Goal: Task Accomplishment & Management: Manage account settings

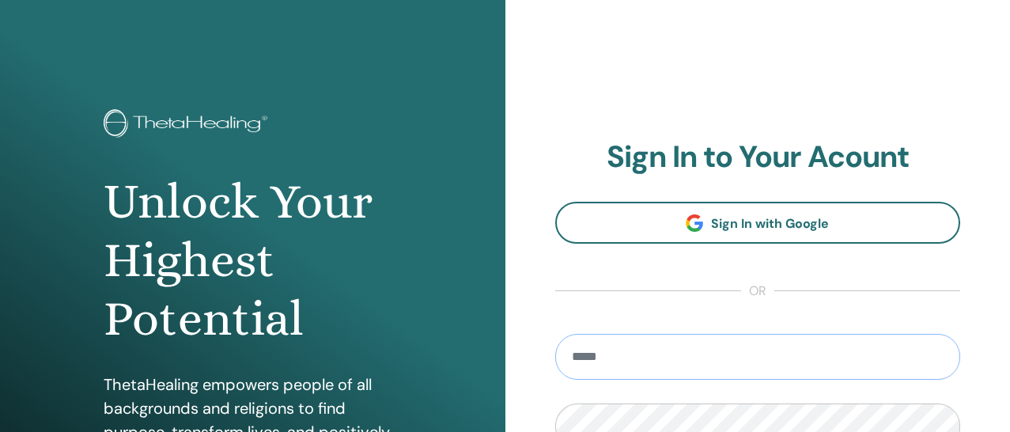
type input "**********"
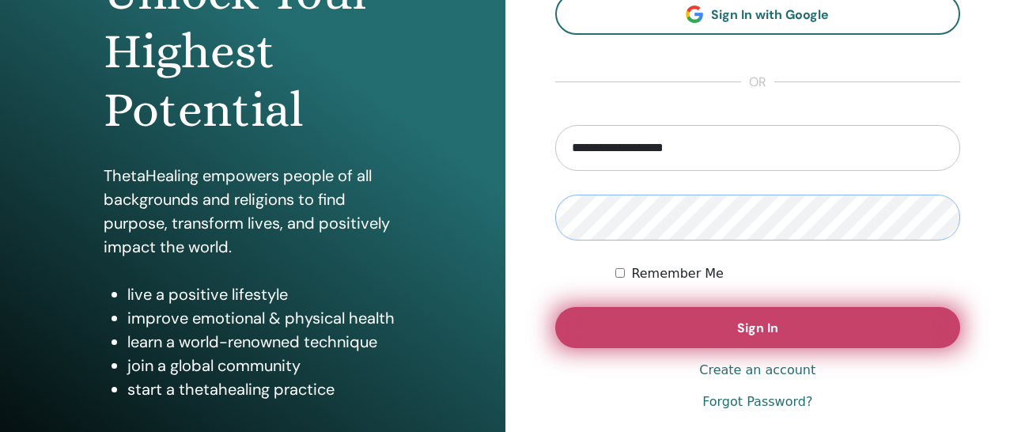
scroll to position [223, 0]
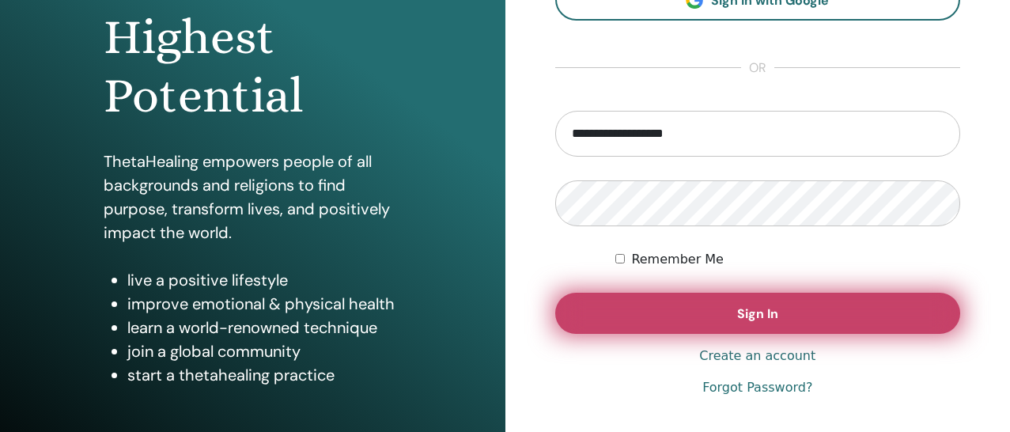
click at [649, 313] on button "Sign In" at bounding box center [758, 313] width 406 height 41
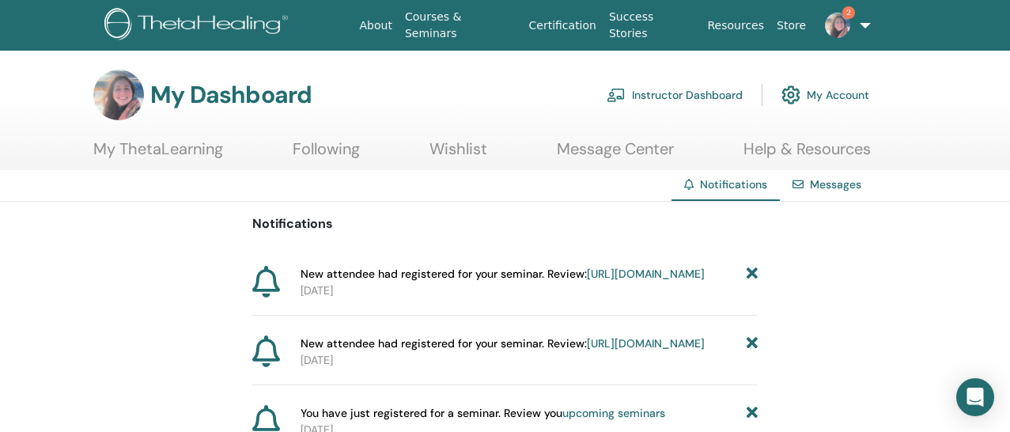
click at [681, 95] on link "Instructor Dashboard" at bounding box center [675, 95] width 136 height 35
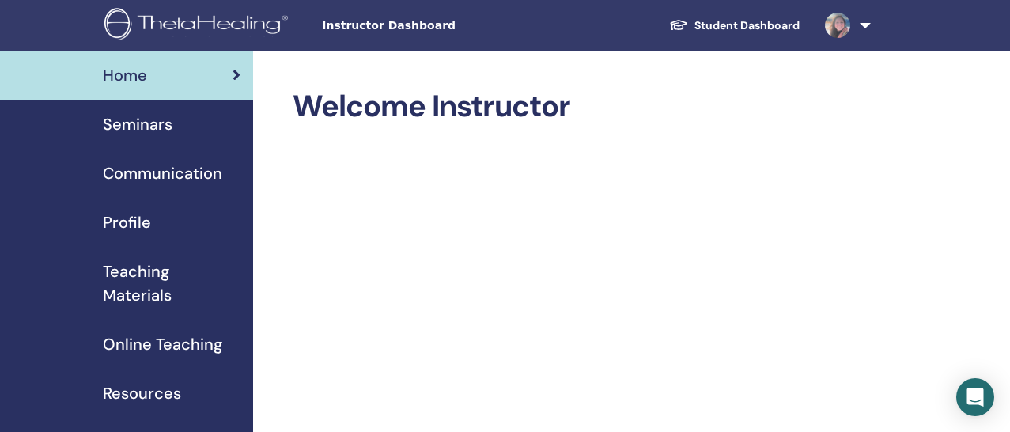
click at [172, 125] on div "Seminars" at bounding box center [127, 124] width 228 height 24
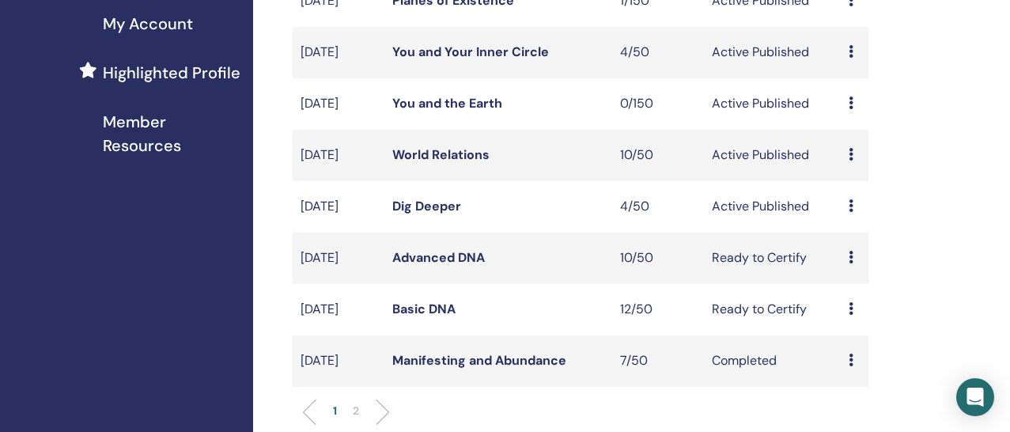
scroll to position [420, 0]
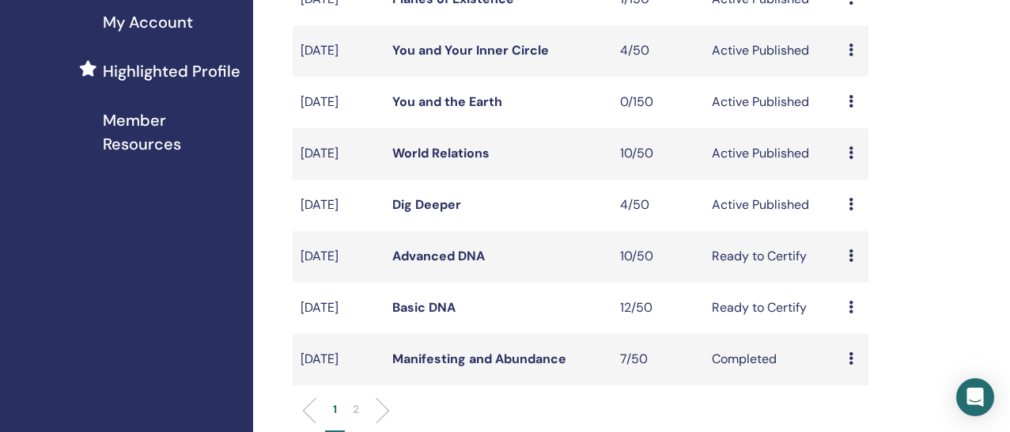
click at [529, 59] on link "You and Your Inner Circle" at bounding box center [470, 50] width 157 height 17
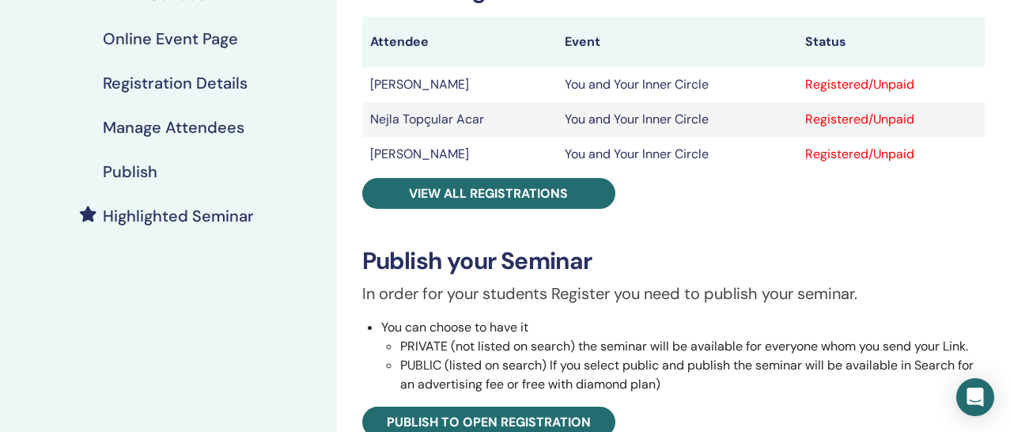
scroll to position [288, 0]
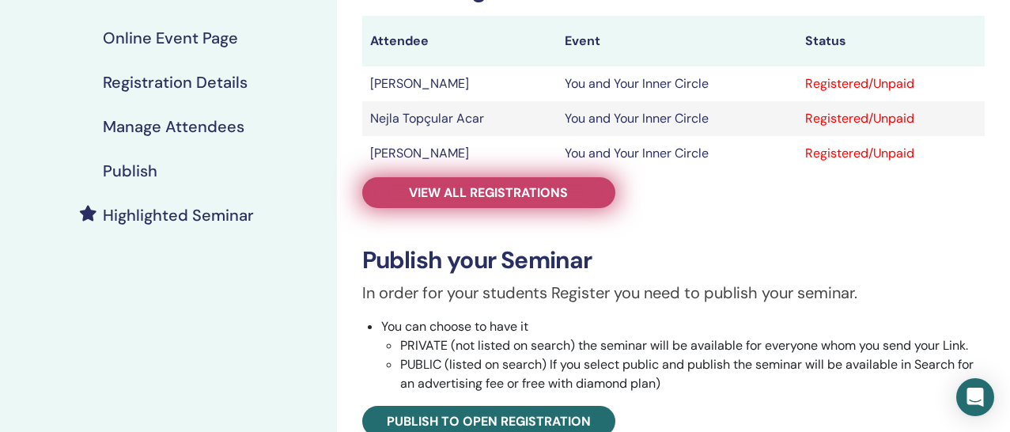
click at [522, 197] on span "View all registrations" at bounding box center [488, 192] width 159 height 17
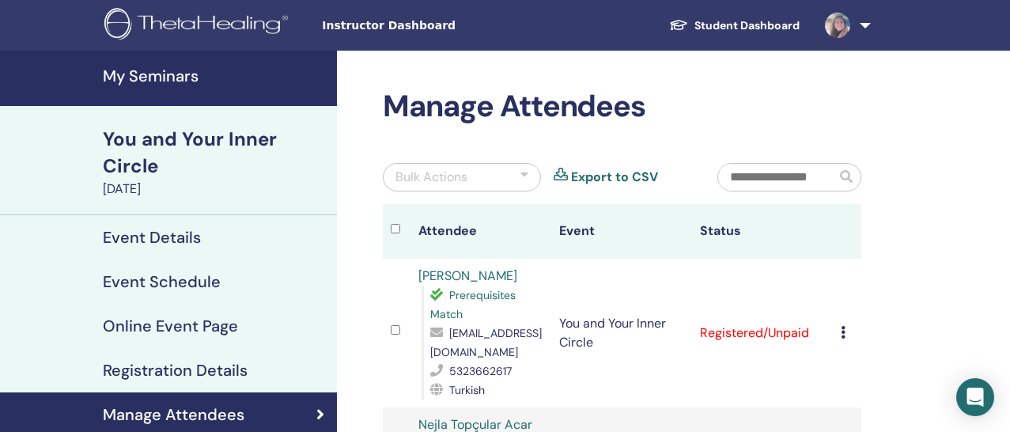
click at [187, 80] on h4 "My Seminars" at bounding box center [215, 75] width 225 height 19
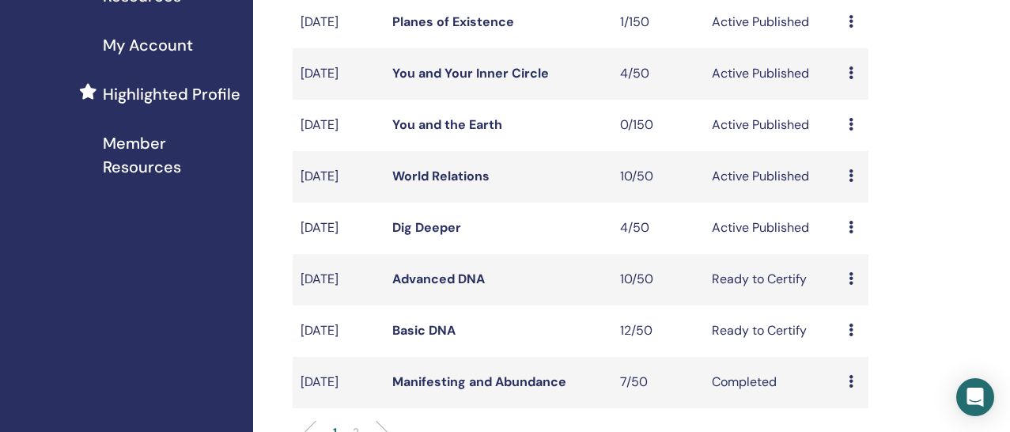
scroll to position [414, 0]
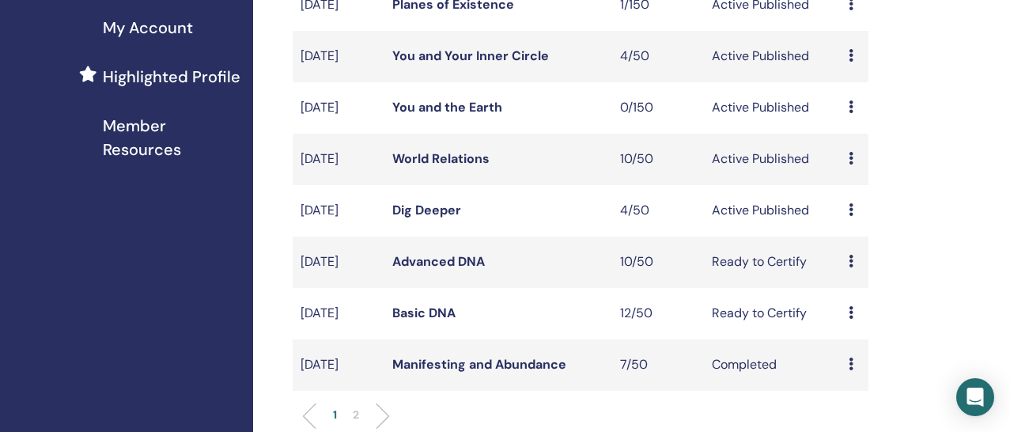
click at [438, 218] on link "Dig Deeper" at bounding box center [426, 210] width 69 height 17
click at [440, 218] on link "Dig Deeper" at bounding box center [426, 210] width 69 height 17
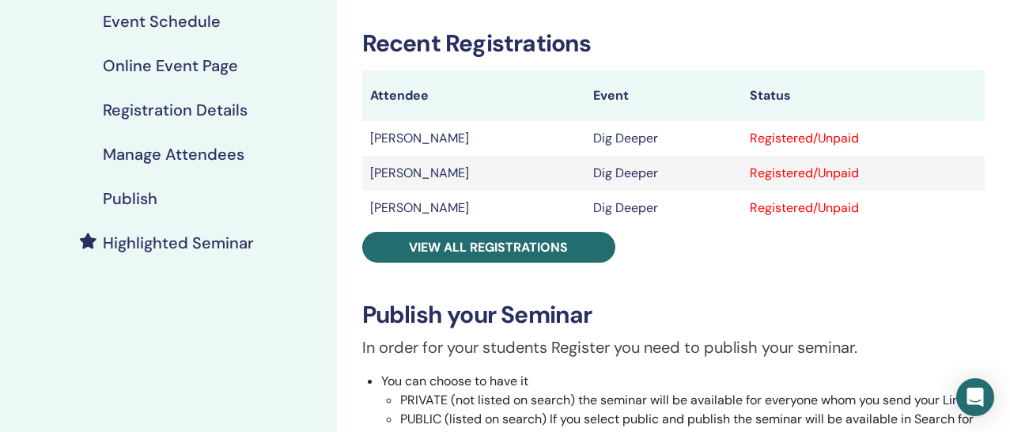
scroll to position [259, 0]
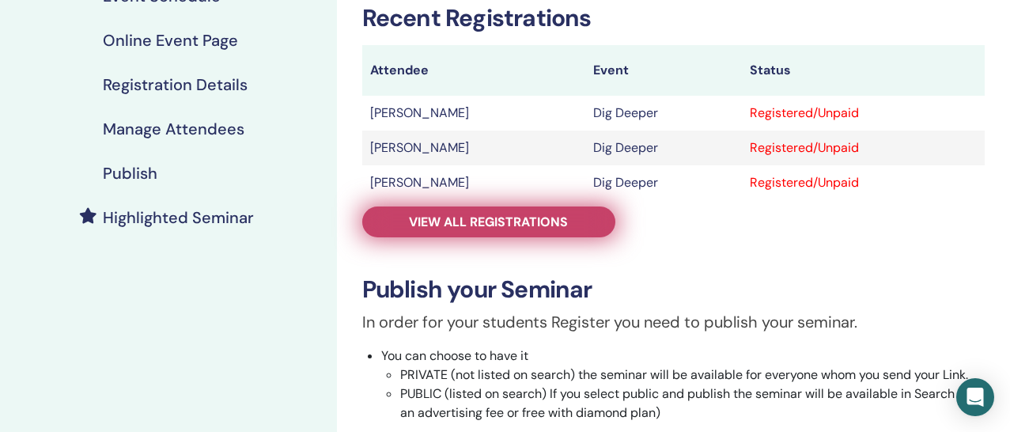
click at [459, 228] on span "View all registrations" at bounding box center [488, 222] width 159 height 17
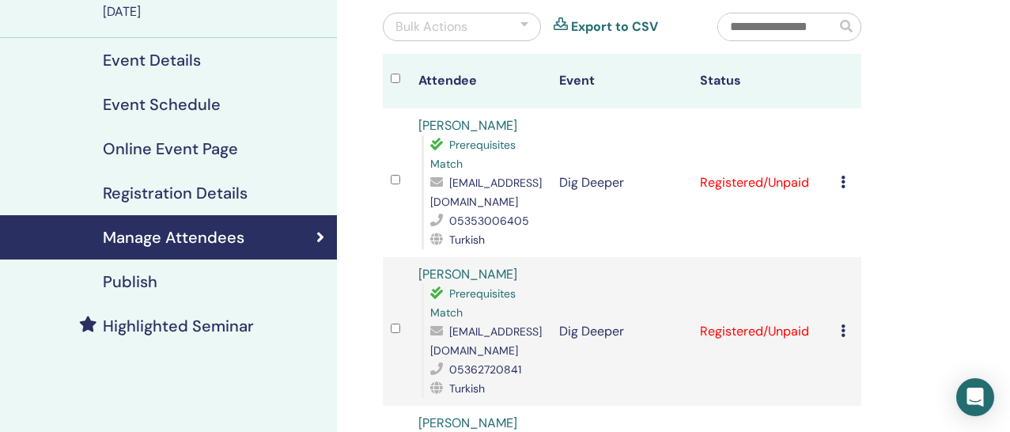
scroll to position [13, 0]
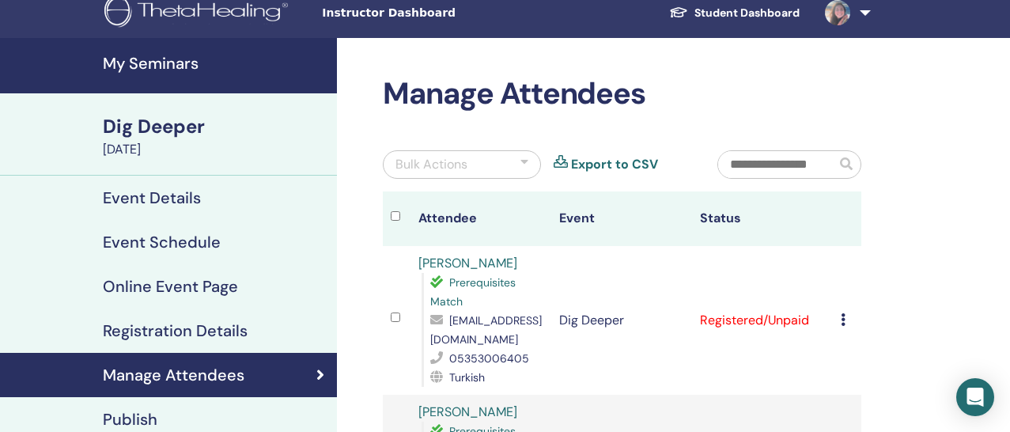
click at [178, 80] on link "My Seminars" at bounding box center [168, 65] width 337 height 55
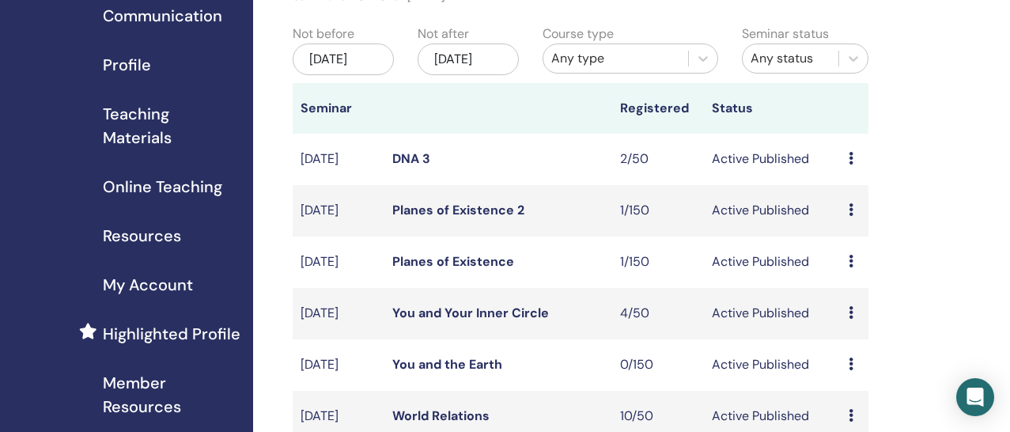
scroll to position [159, 0]
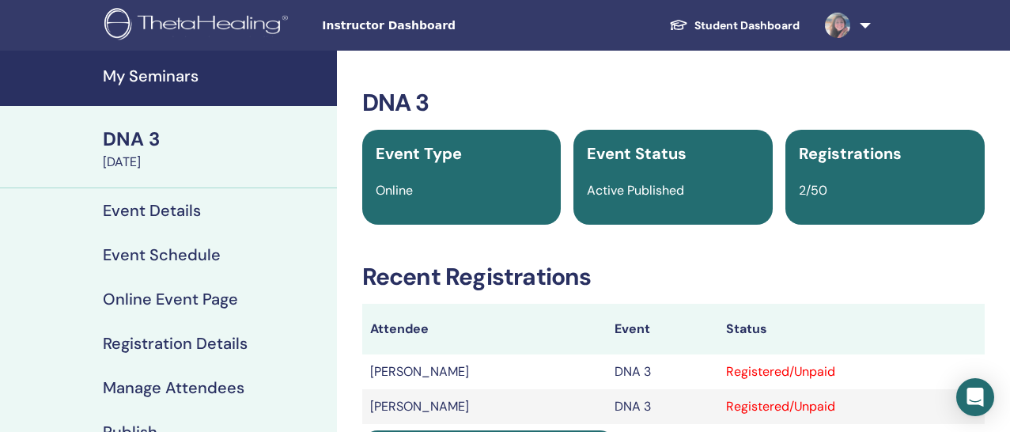
click at [174, 74] on h4 "My Seminars" at bounding box center [215, 75] width 225 height 19
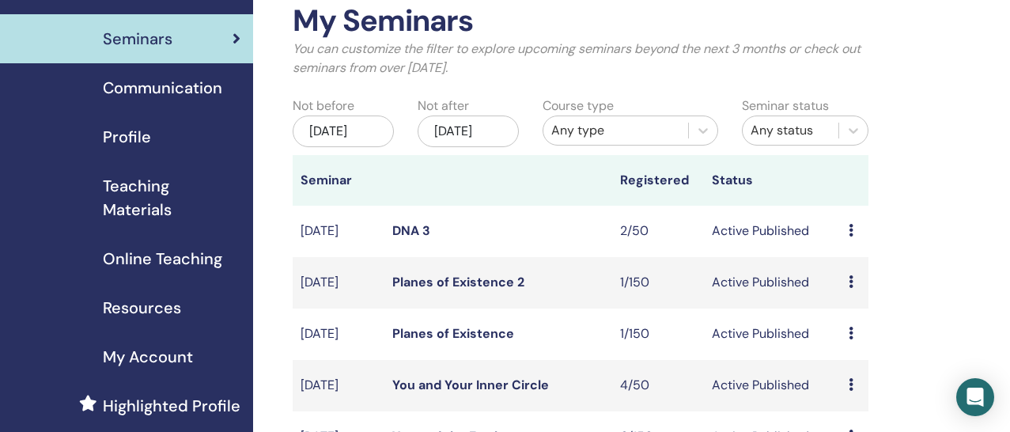
scroll to position [115, 0]
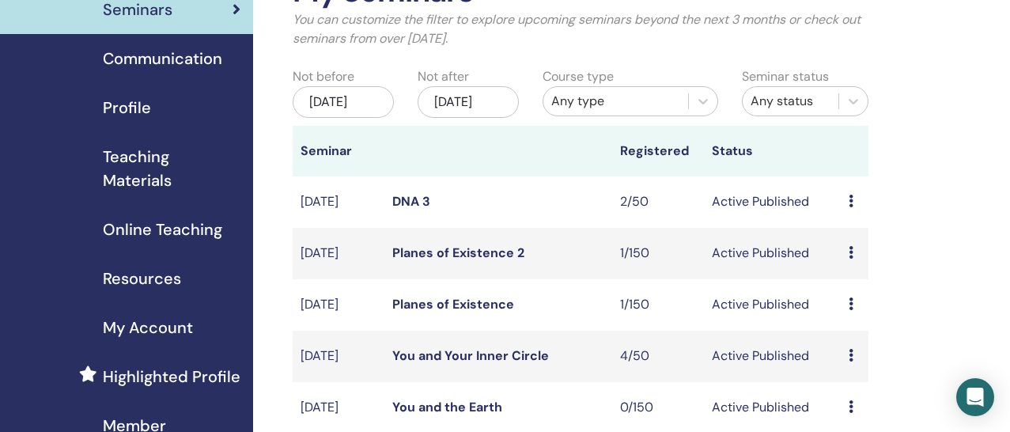
click at [160, 229] on span "Online Teaching" at bounding box center [162, 230] width 119 height 24
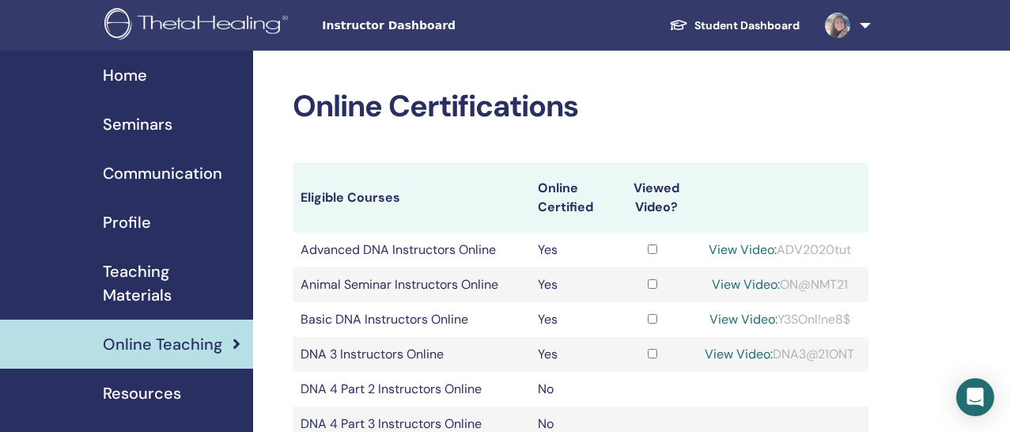
click at [153, 127] on span "Seminars" at bounding box center [138, 124] width 70 height 24
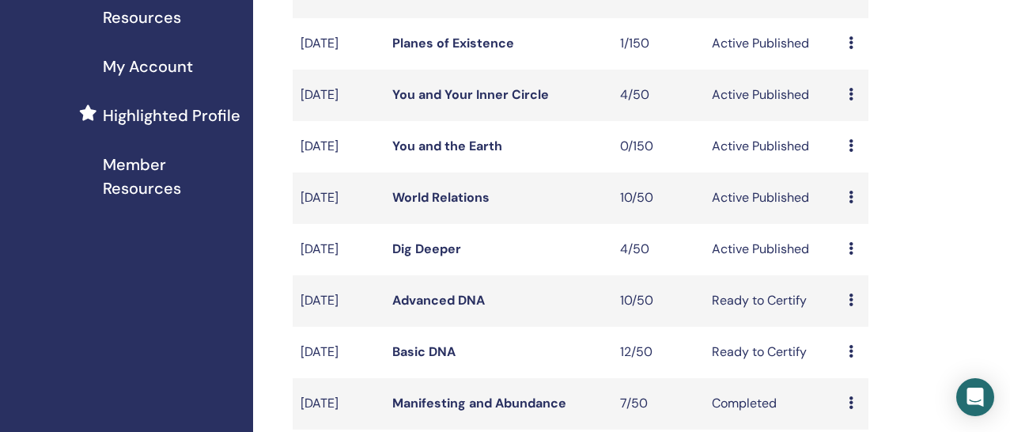
scroll to position [376, 0]
click at [460, 153] on link "You and the Earth" at bounding box center [447, 145] width 110 height 17
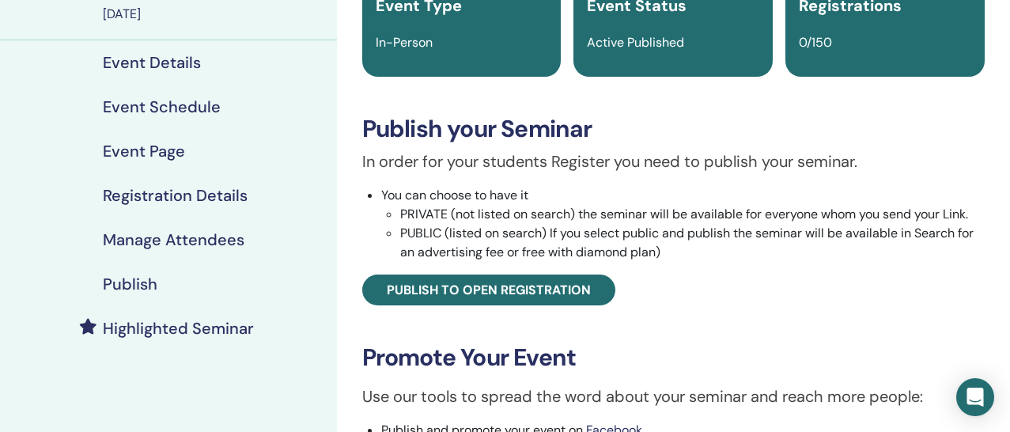
scroll to position [190, 0]
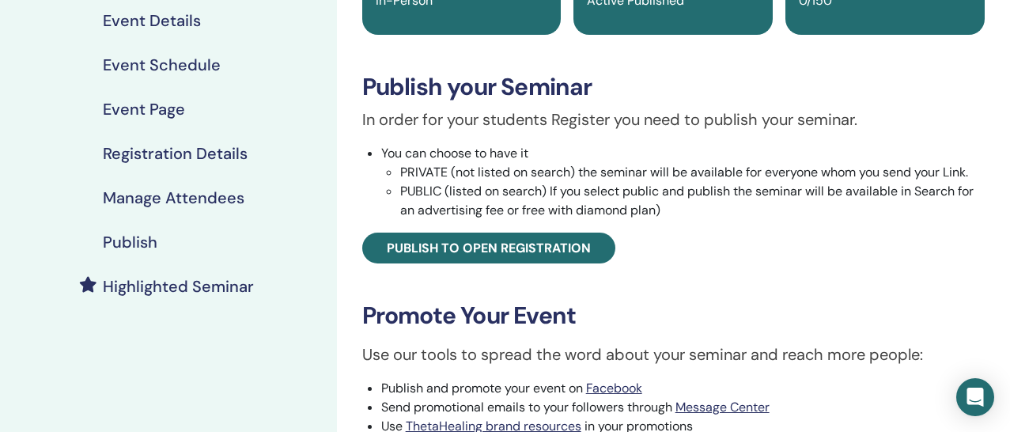
click at [247, 290] on h4 "Highlighted Seminar" at bounding box center [178, 286] width 151 height 19
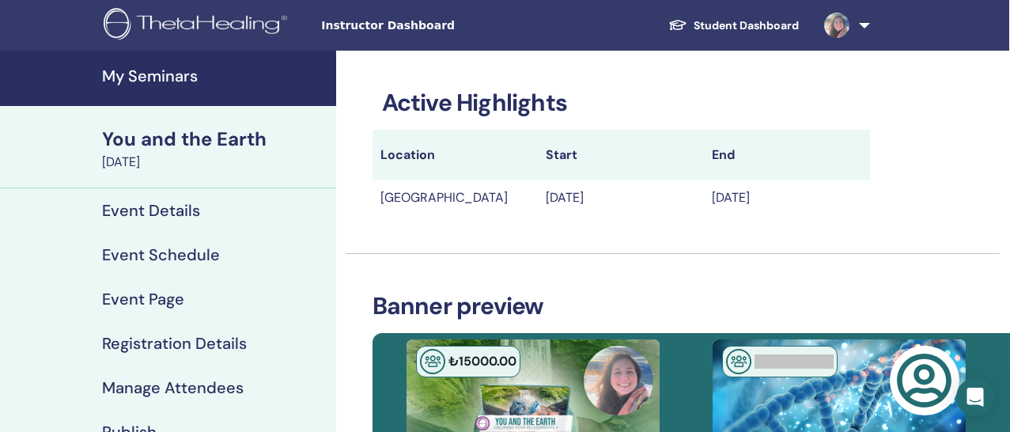
scroll to position [0, 1]
click at [157, 78] on h4 "My Seminars" at bounding box center [214, 75] width 225 height 19
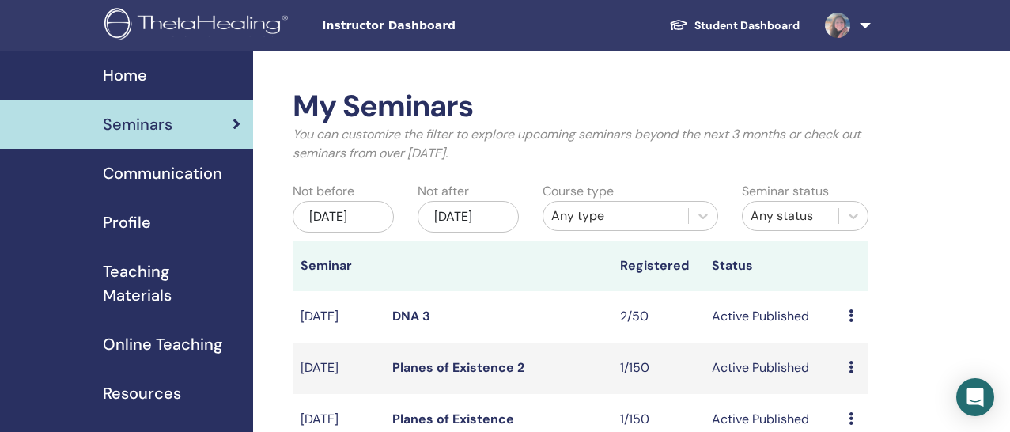
click at [216, 29] on img at bounding box center [198, 26] width 189 height 36
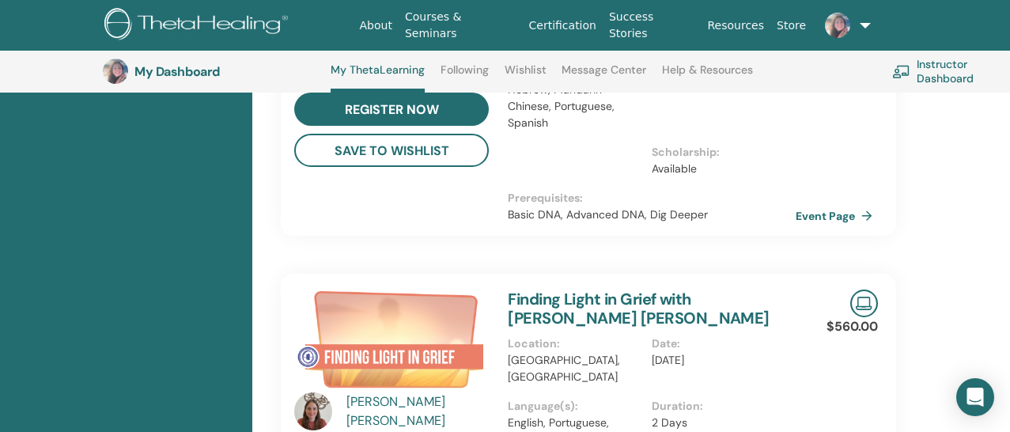
scroll to position [1252, 0]
